Goal: Task Accomplishment & Management: Use online tool/utility

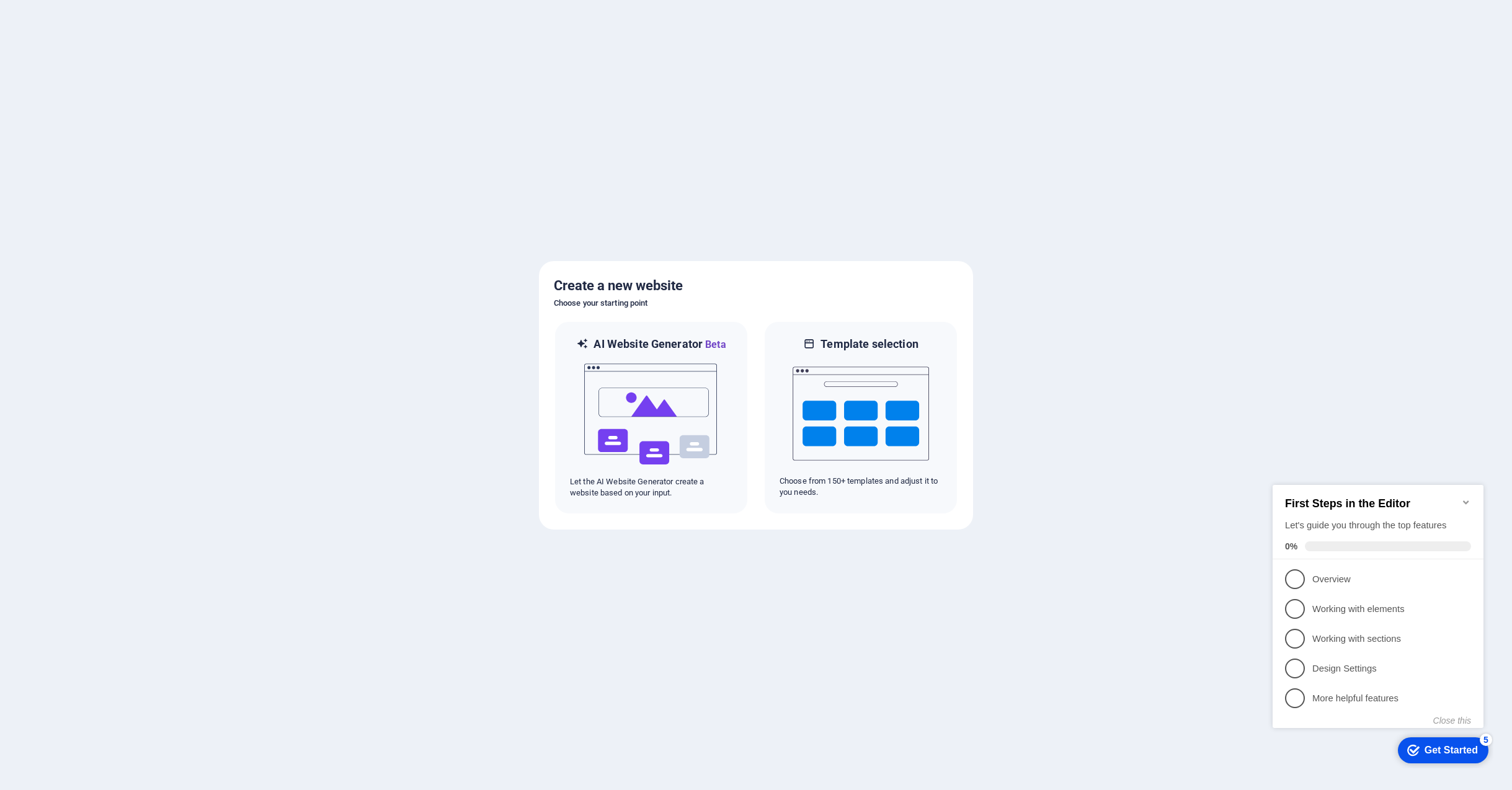
click at [1434, 749] on div "Get Started" at bounding box center [1451, 750] width 53 height 11
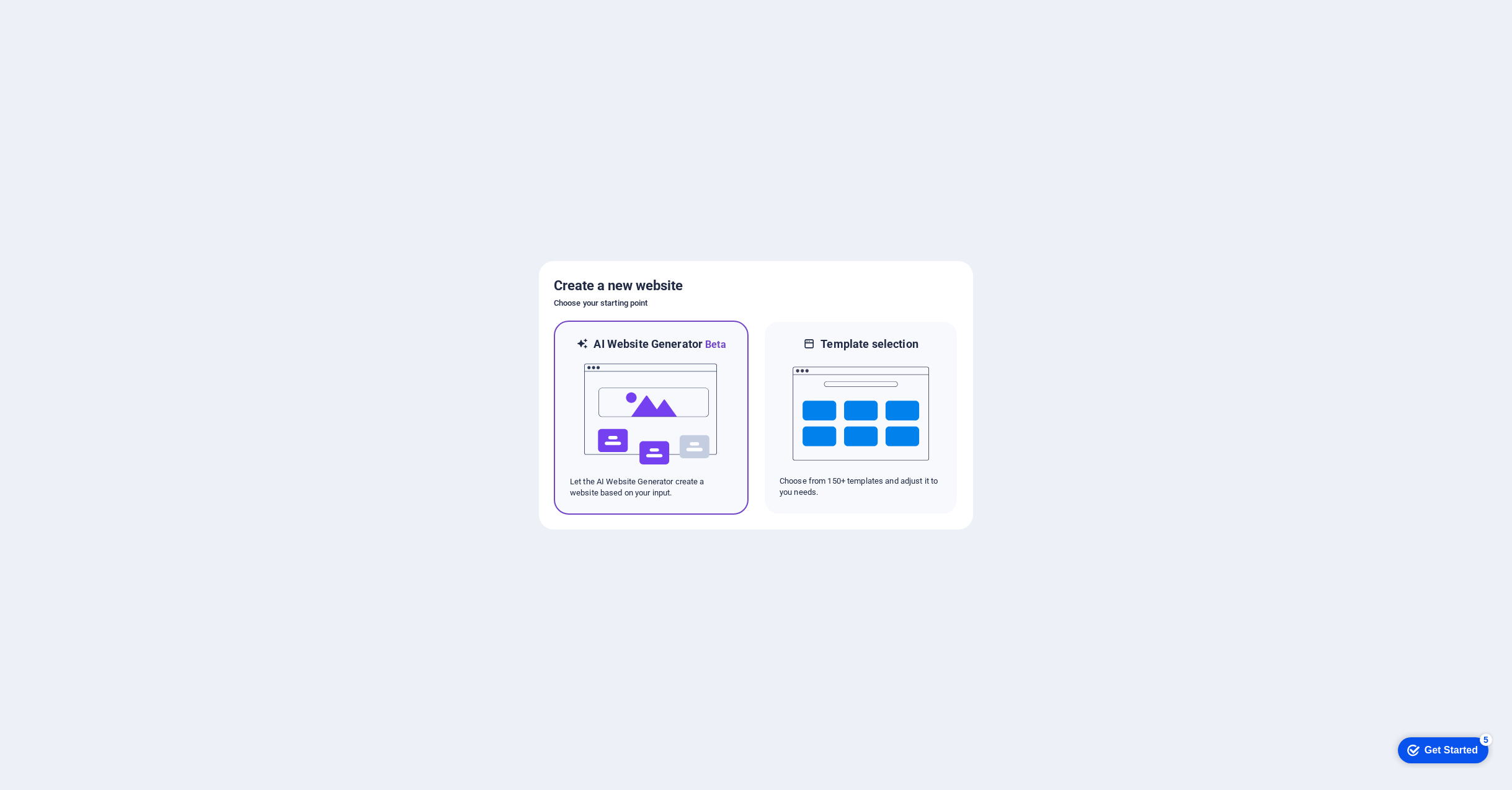
click at [641, 402] on img at bounding box center [651, 414] width 136 height 124
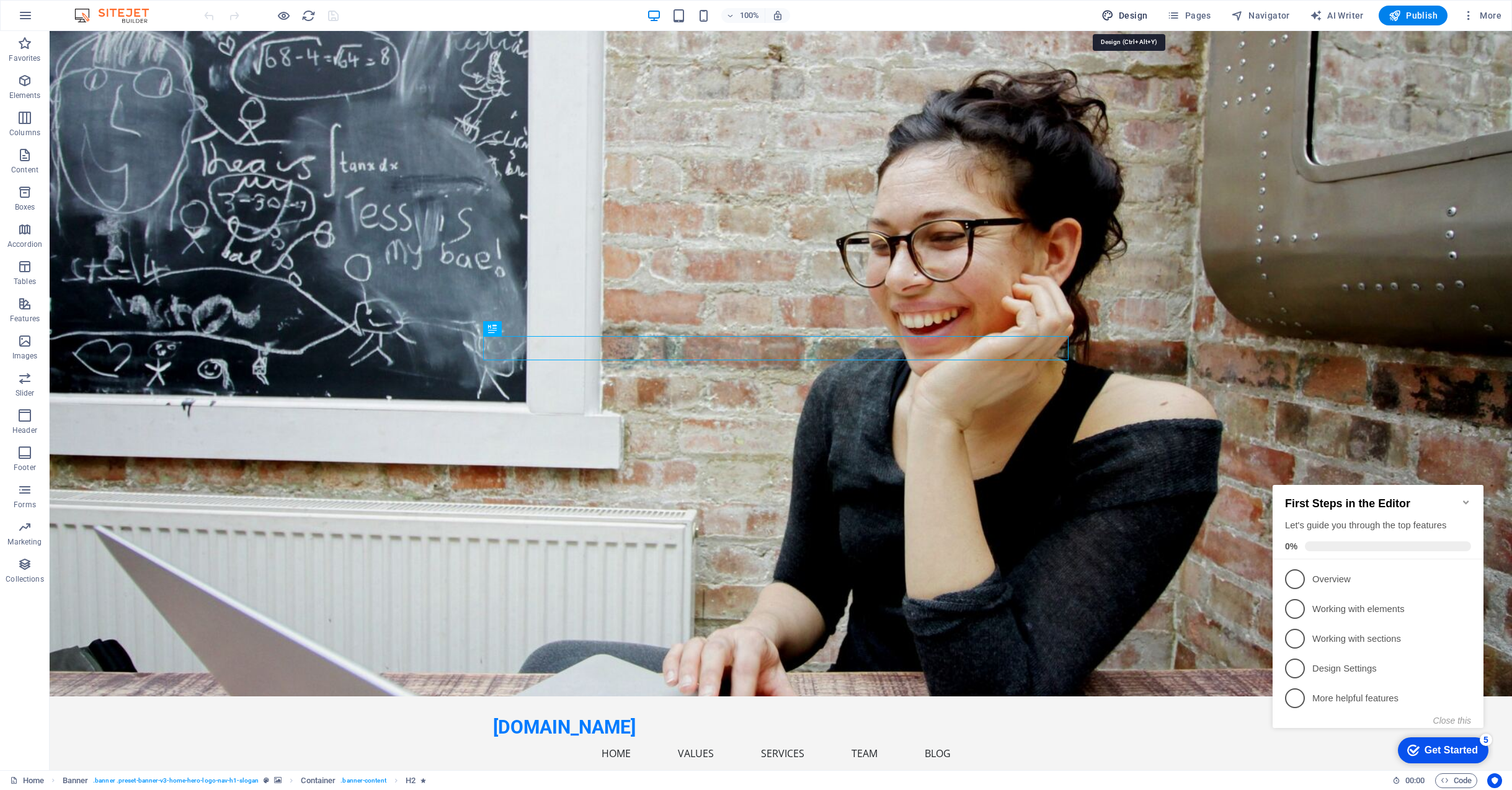
click at [1135, 13] on span "Design" at bounding box center [1124, 16] width 47 height 13
select select "px"
select select "200"
select select "px"
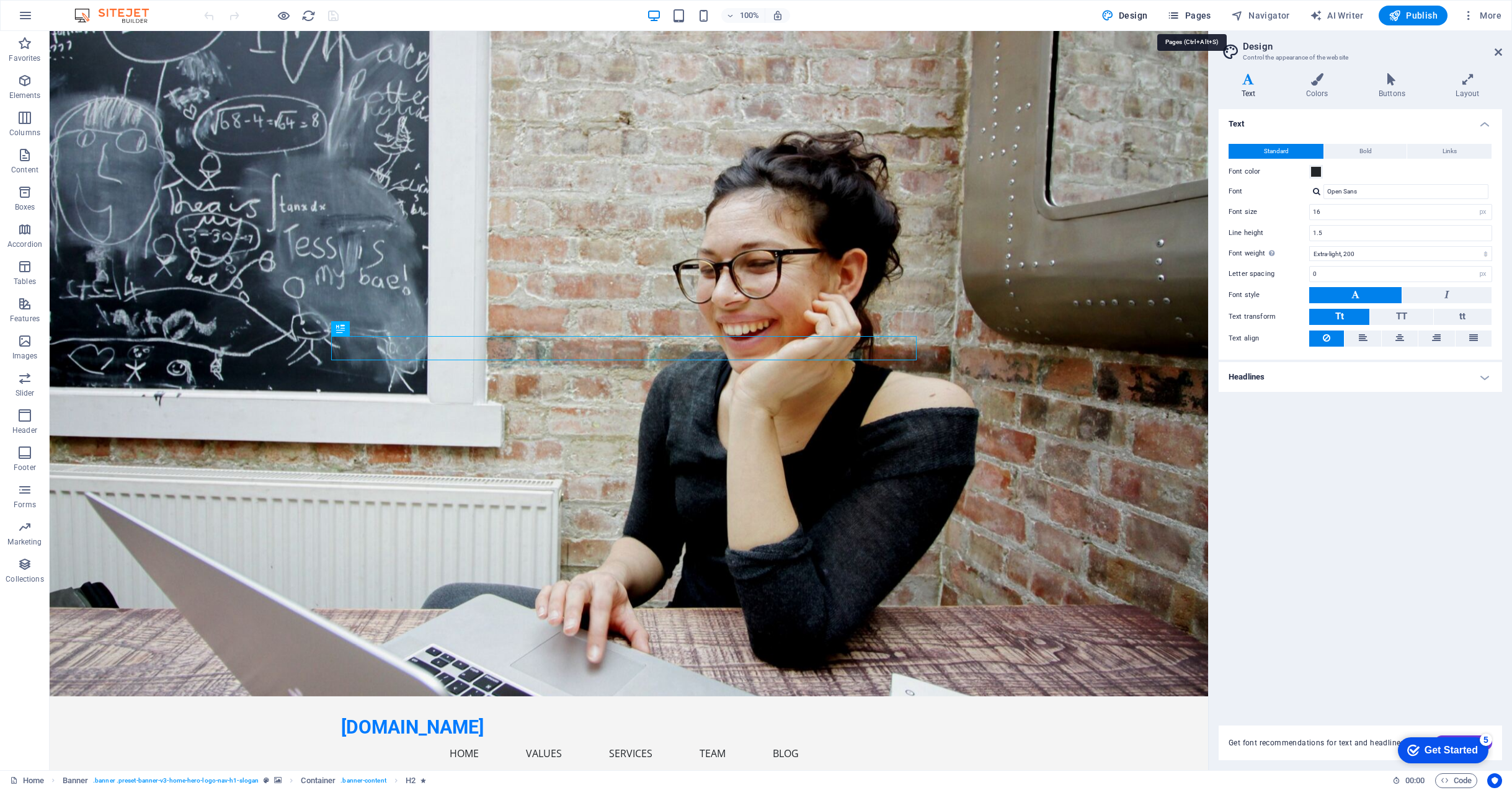
click at [1196, 12] on span "Pages" at bounding box center [1189, 16] width 44 height 13
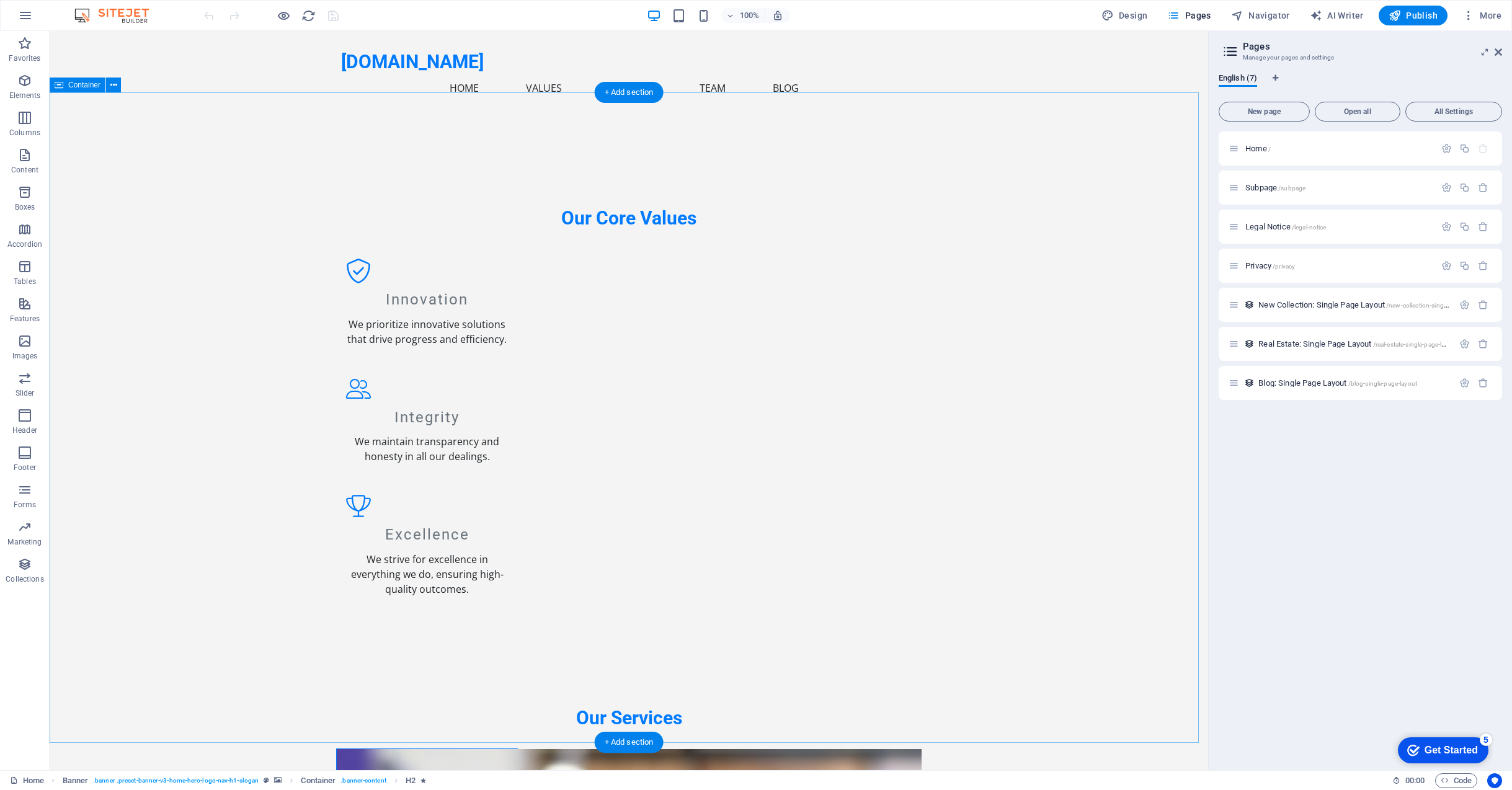
scroll to position [868, 0]
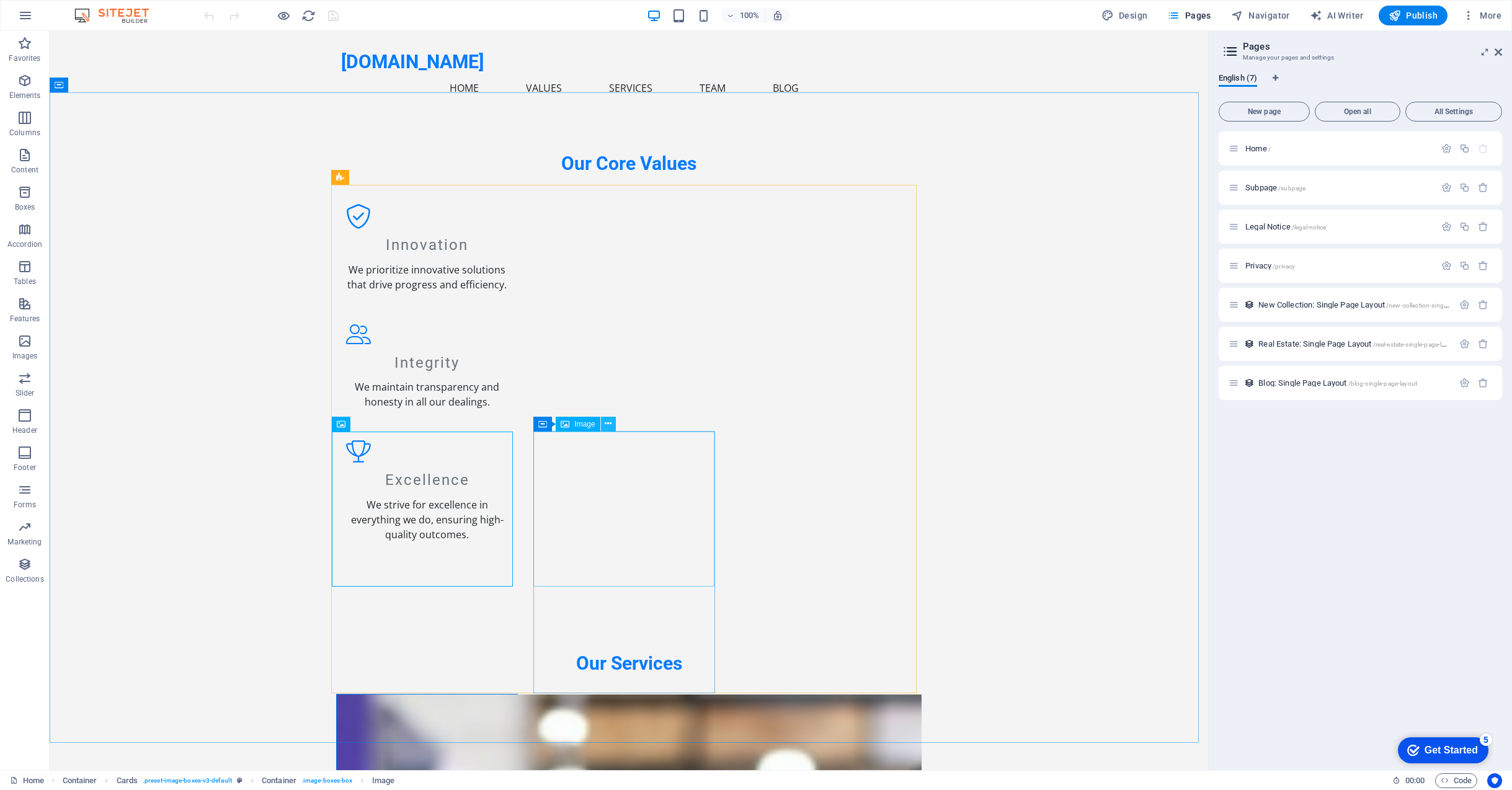
click at [610, 424] on icon at bounding box center [608, 424] width 7 height 13
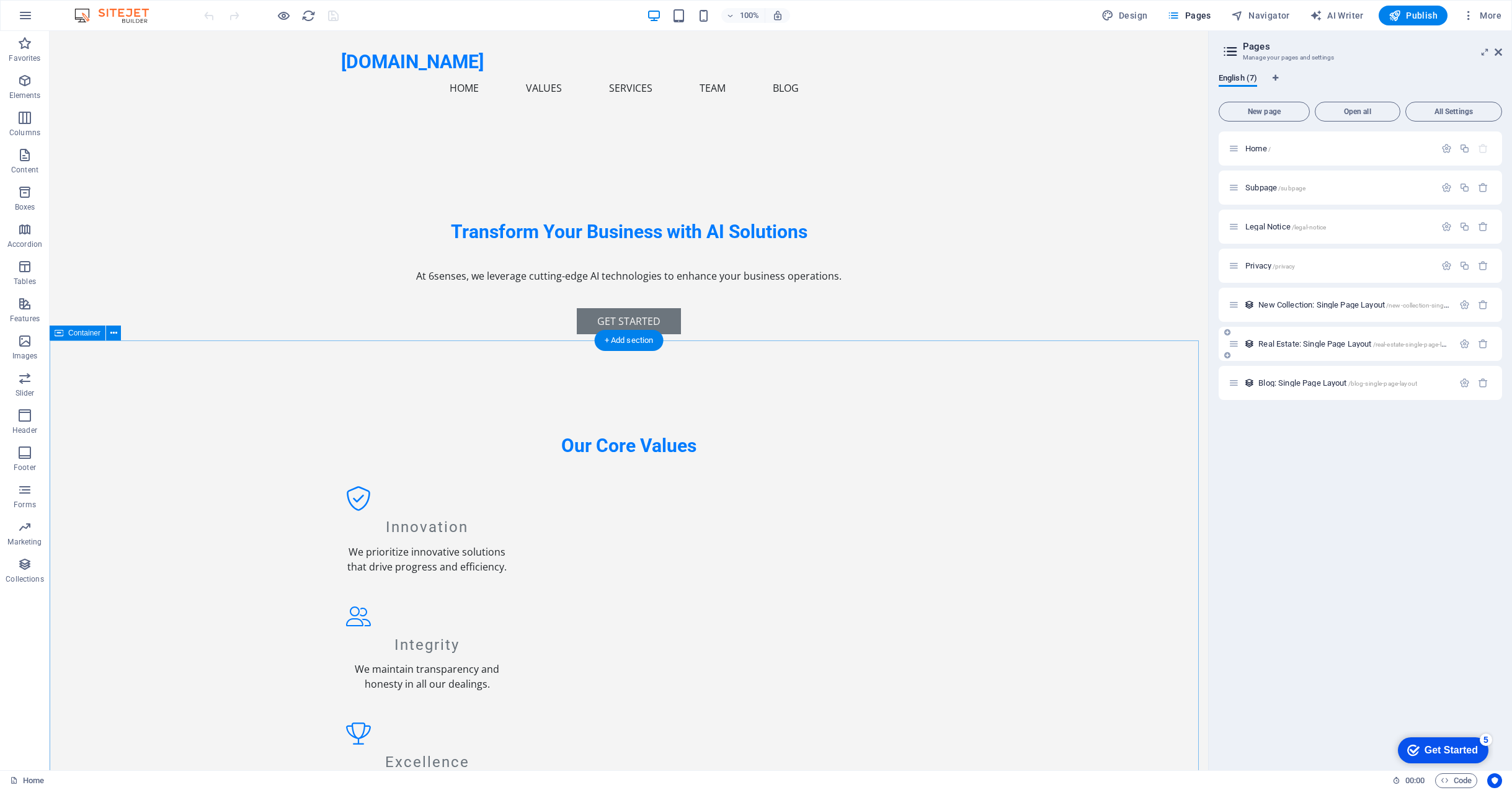
scroll to position [558, 0]
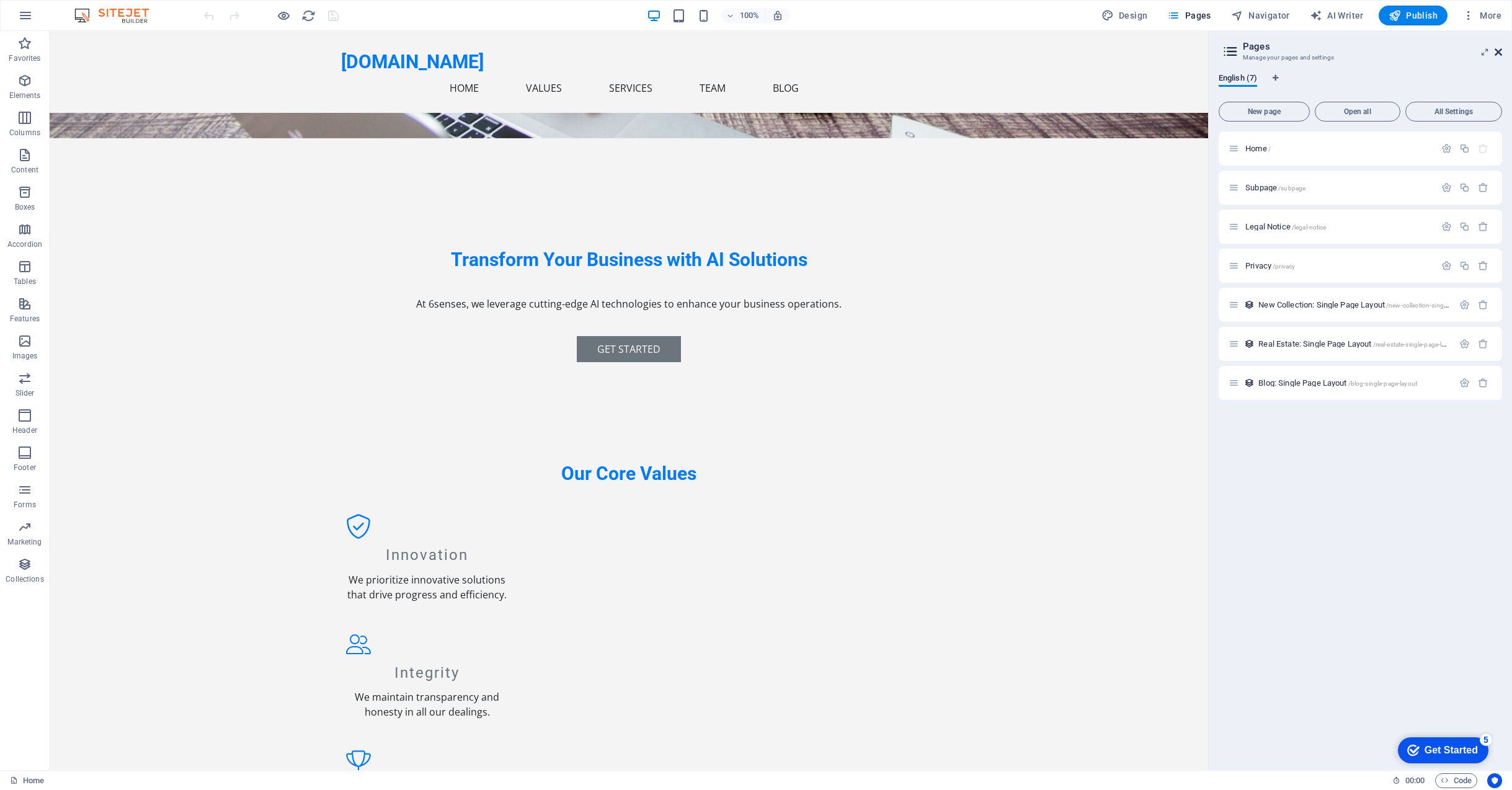
click at [1497, 53] on icon at bounding box center [1499, 52] width 7 height 10
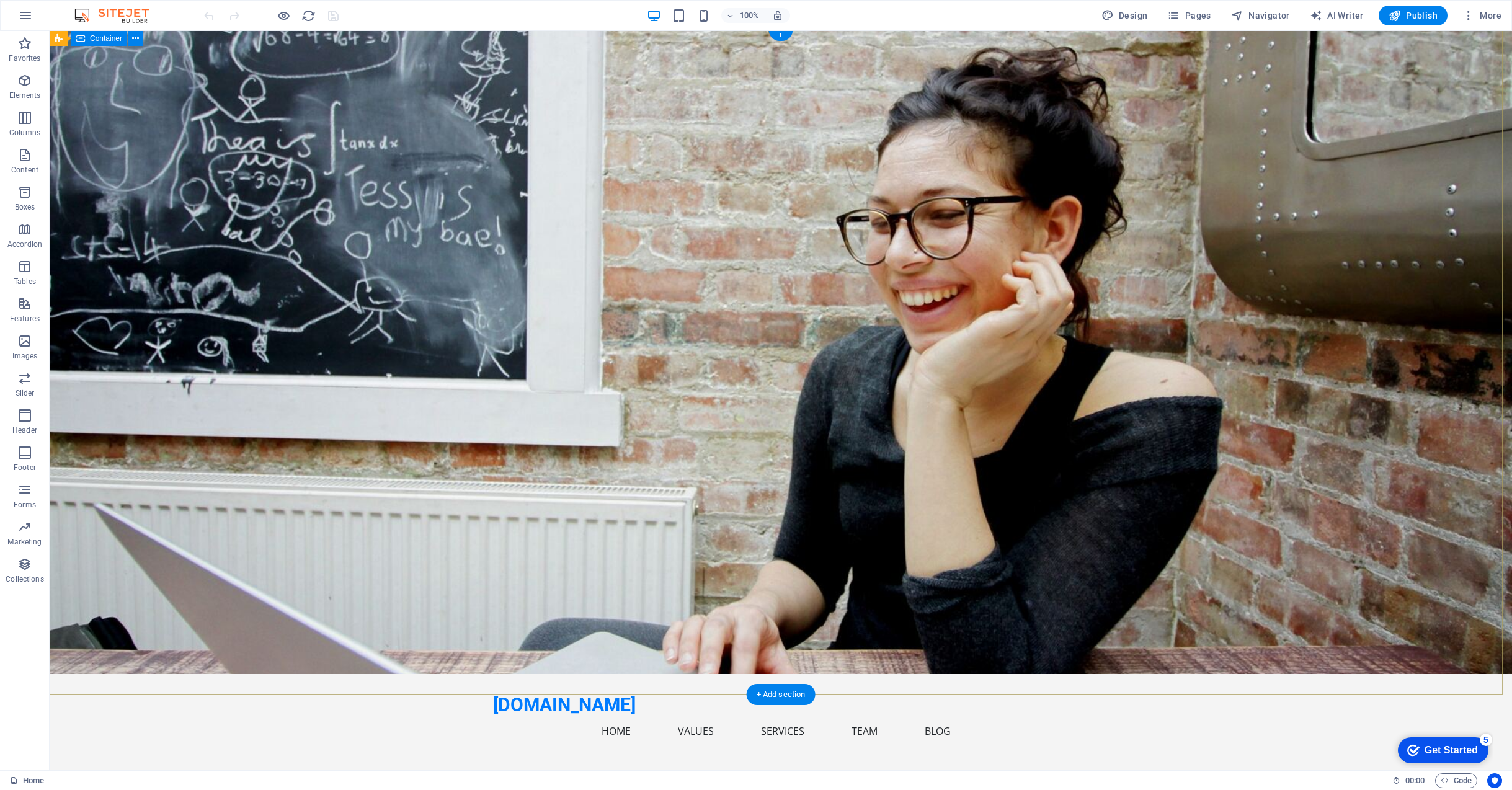
scroll to position [0, 0]
